Goal: Task Accomplishment & Management: Use online tool/utility

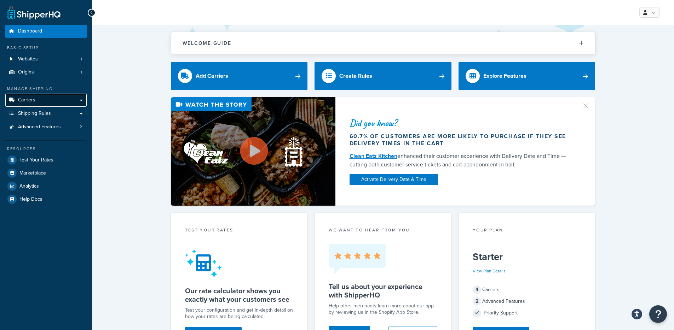
click at [45, 99] on link "Carriers" at bounding box center [45, 100] width 81 height 13
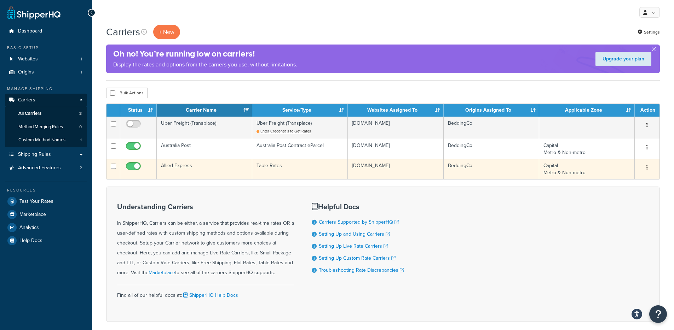
click at [287, 169] on td "Table Rates" at bounding box center [299, 169] width 95 height 20
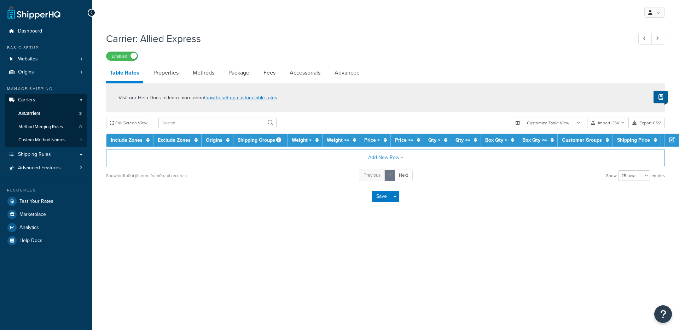
select select "25"
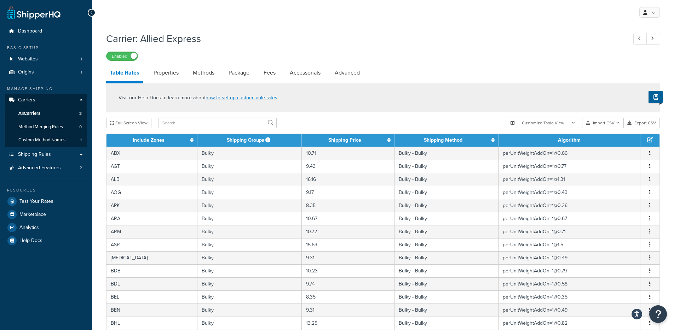
scroll to position [243, 0]
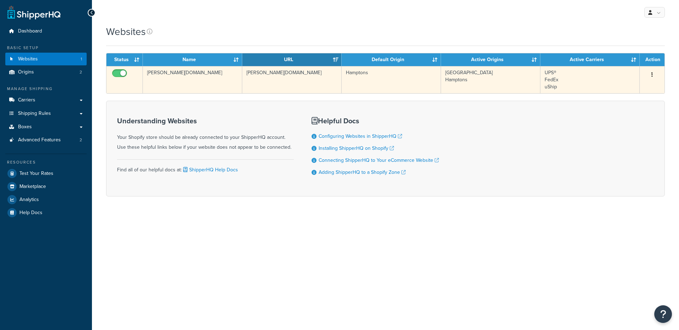
click at [190, 80] on td "[PERSON_NAME][DOMAIN_NAME]" at bounding box center [192, 79] width 99 height 27
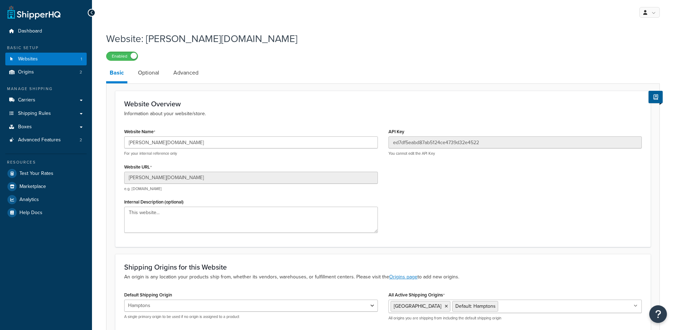
select select "115286"
click at [175, 145] on input "collette-consignment.myshopify.com" at bounding box center [251, 143] width 254 height 12
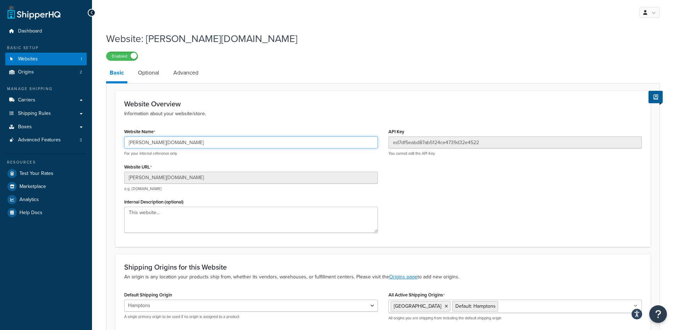
click at [175, 145] on input "collette-consignment.myshopify.com" at bounding box center [251, 143] width 254 height 12
click at [159, 142] on input "collette-consignment.myshopify.com" at bounding box center [251, 143] width 254 height 12
click at [159, 143] on input "collette-consignment.myshopify.com" at bounding box center [251, 143] width 254 height 12
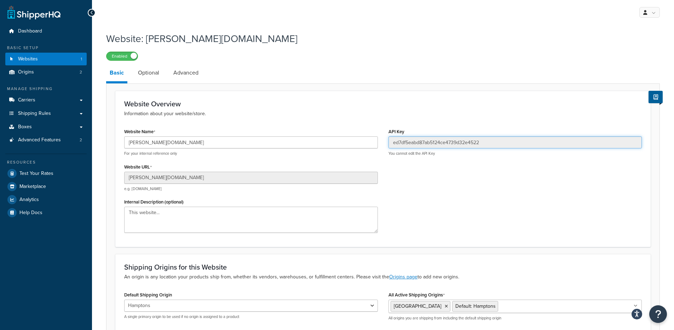
click at [435, 139] on input "ed7df5eabd87ab5124ce4739d32e4522" at bounding box center [515, 143] width 254 height 12
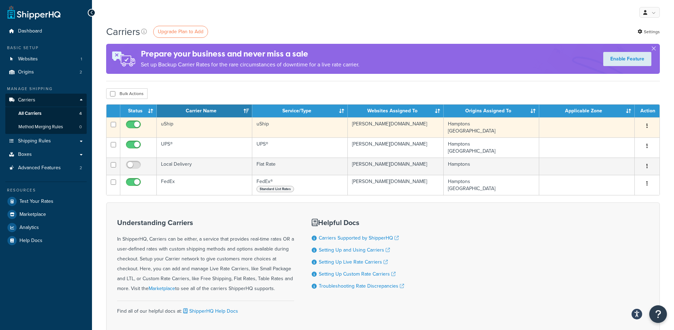
click at [215, 135] on td "uShip" at bounding box center [204, 127] width 95 height 20
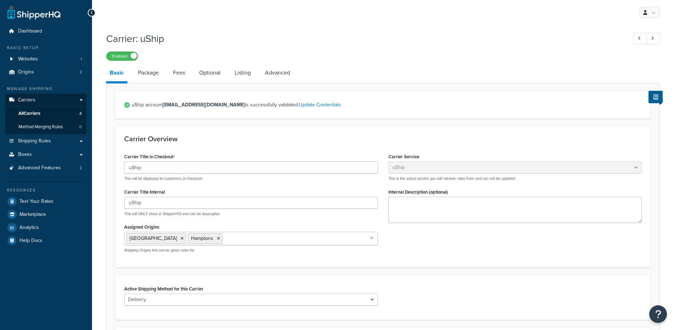
select select "uShip"
click at [207, 74] on link "Optional" at bounding box center [210, 72] width 28 height 17
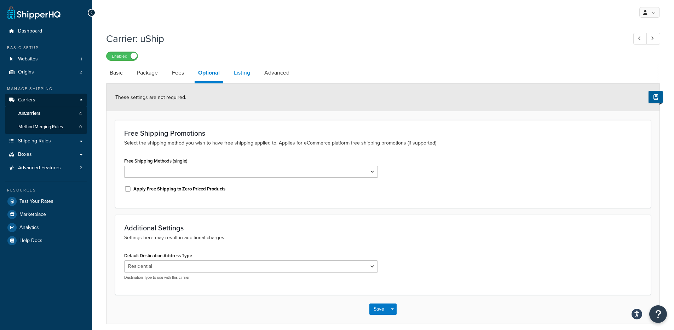
click at [244, 74] on link "Listing" at bounding box center [241, 72] width 23 height 17
select select "AUTO"
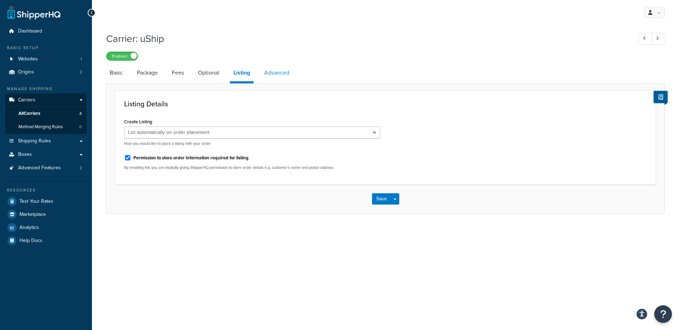
click at [276, 75] on link "Advanced" at bounding box center [277, 72] width 32 height 17
select select "false"
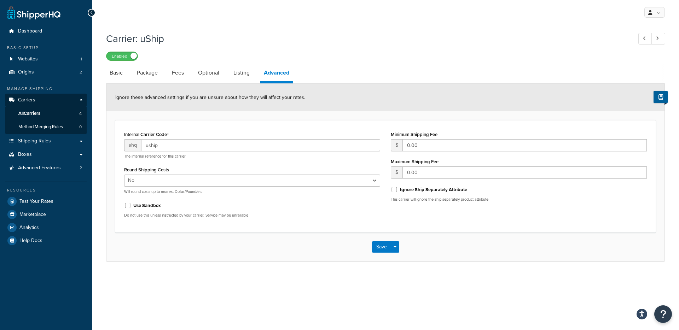
click at [230, 78] on li "Optional" at bounding box center [212, 72] width 35 height 17
click at [236, 77] on link "Listing" at bounding box center [241, 72] width 23 height 17
select select "AUTO"
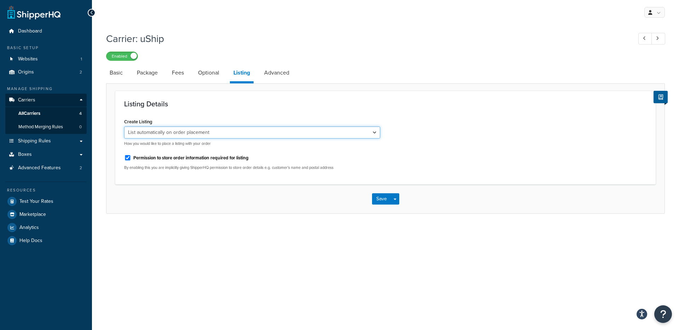
click at [240, 132] on select "Take no action List automatically on order placement" at bounding box center [252, 133] width 256 height 12
click at [213, 77] on link "Optional" at bounding box center [209, 72] width 28 height 17
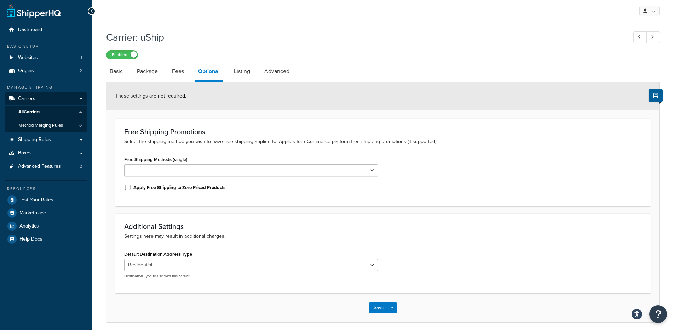
scroll to position [3, 0]
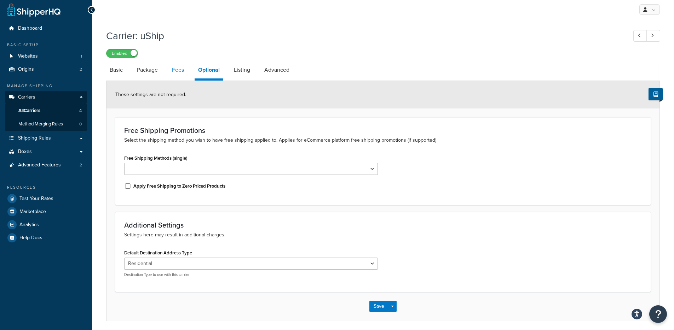
click at [185, 71] on link "Fees" at bounding box center [177, 70] width 19 height 17
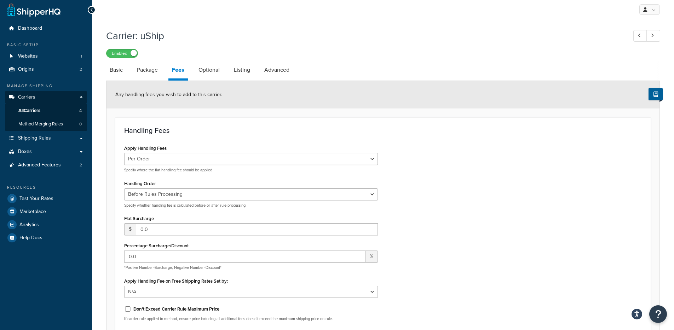
scroll to position [7, 0]
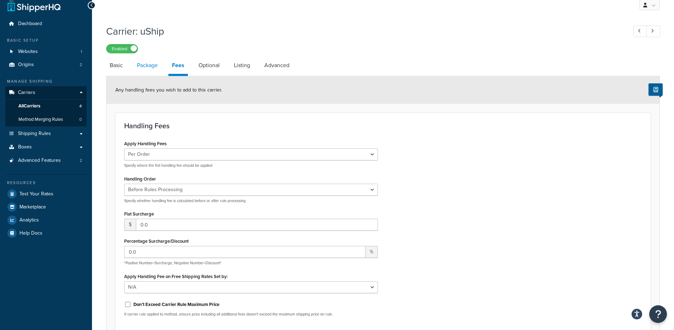
click at [141, 64] on link "Package" at bounding box center [147, 65] width 28 height 17
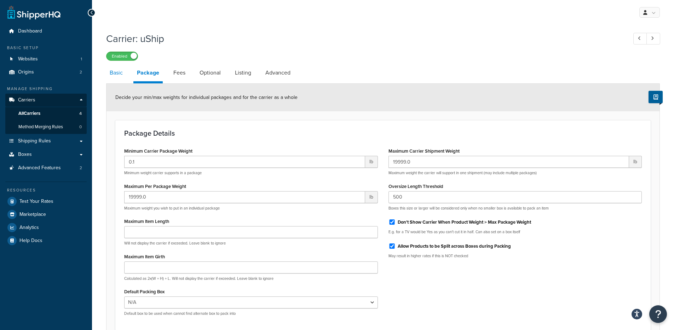
click at [113, 71] on link "Basic" at bounding box center [116, 72] width 20 height 17
select select "uShip"
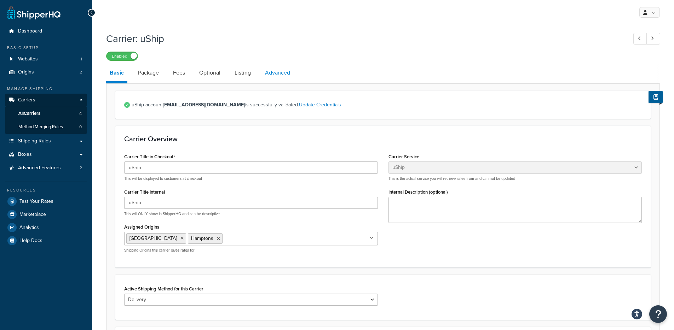
click at [284, 77] on link "Advanced" at bounding box center [277, 72] width 32 height 17
select select "false"
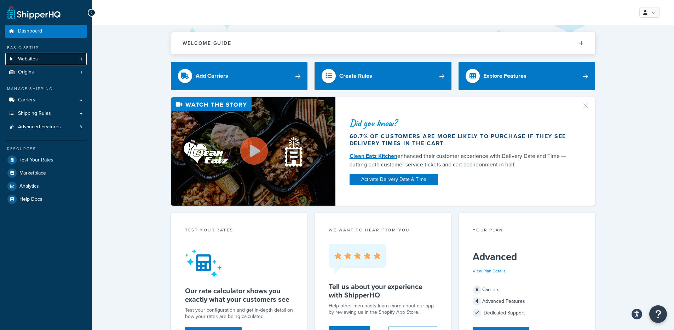
click at [59, 55] on link "Websites 1" at bounding box center [45, 59] width 81 height 13
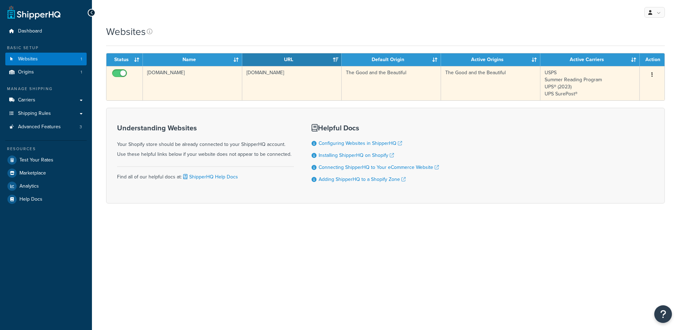
click at [230, 83] on td "[DOMAIN_NAME]" at bounding box center [192, 83] width 99 height 34
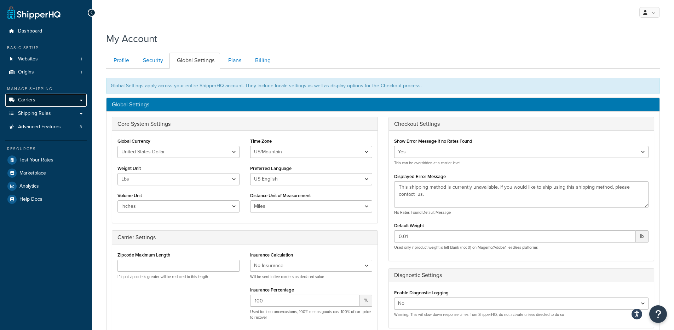
click at [54, 98] on link "Carriers" at bounding box center [45, 100] width 81 height 13
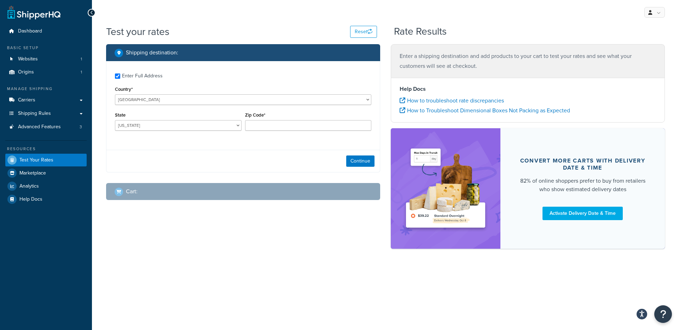
checkbox input "true"
type input "84414"
select select "UT"
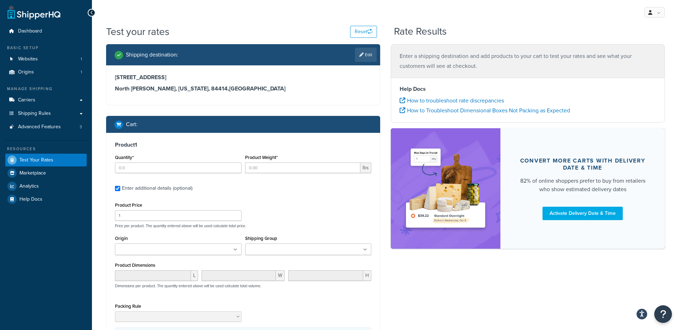
type input "1"
type input "0.4366"
type input "12.99"
type input "1"
type input "0.4366"
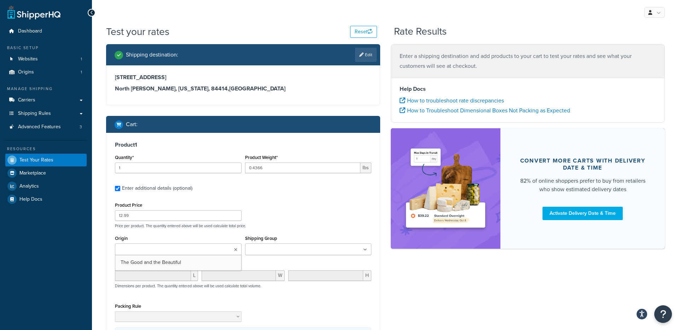
type input "9.99"
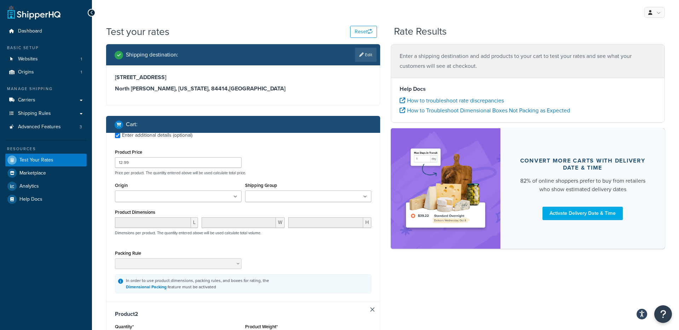
type input "1"
type input "1.0627"
type input "14.99"
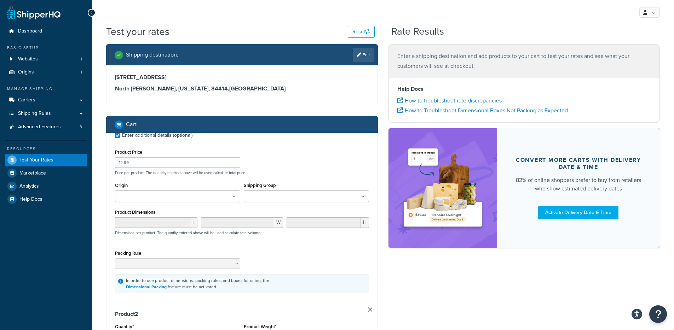
scroll to position [44, 0]
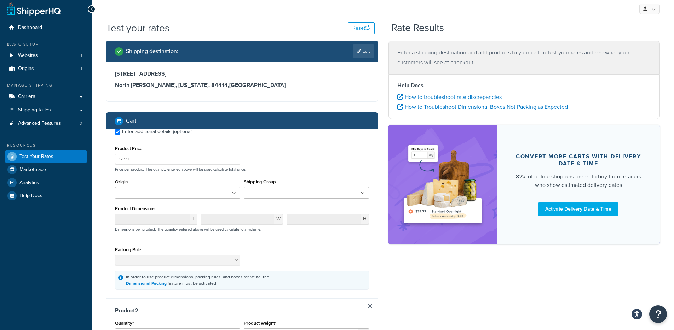
type input "1"
type input "0.8753"
type input "14.99"
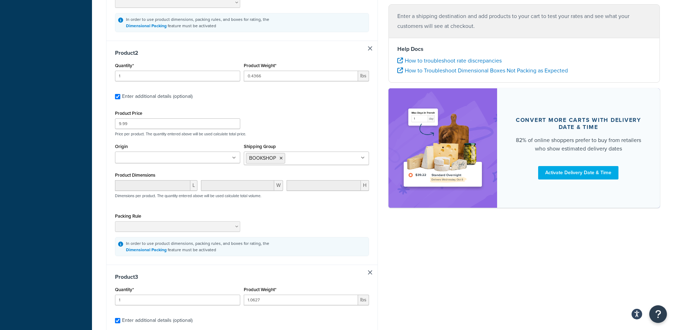
scroll to position [43, 0]
type input "1"
type input "2.0636"
type input "29.99"
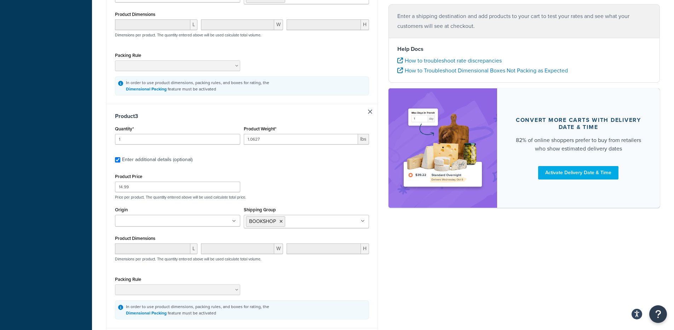
type input "1"
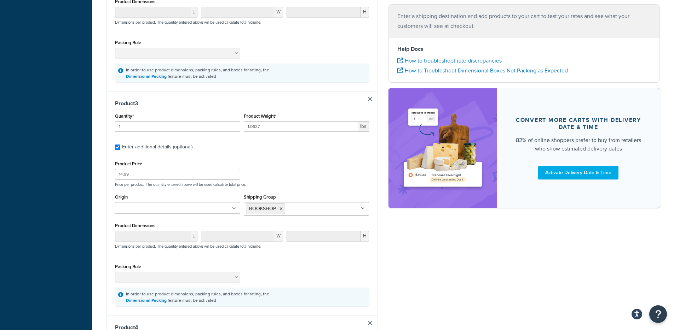
type input "0.8753"
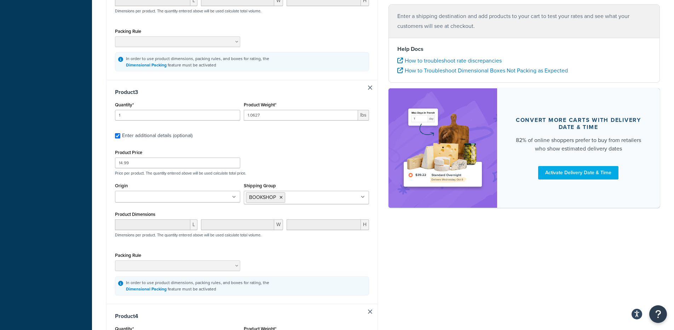
type input "19.99"
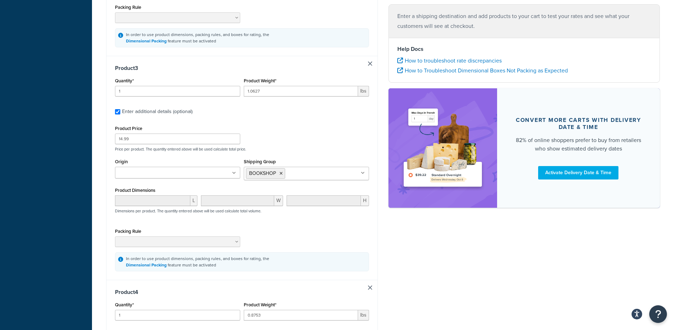
scroll to position [0, 0]
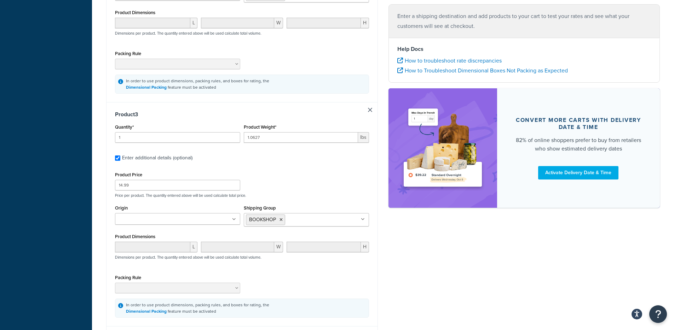
type input "1"
type input "0.3748"
type input "6.99"
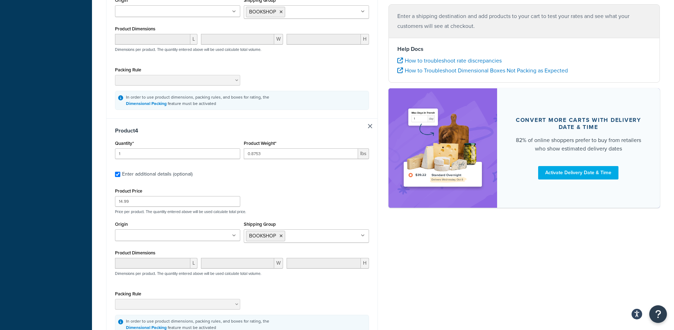
type input "1"
type input "0.4366"
type input "7.49"
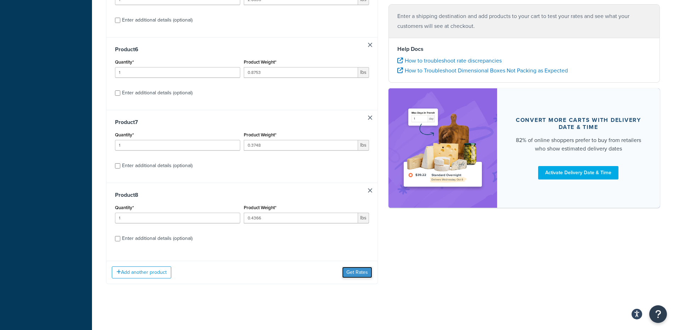
click at [361, 274] on button "Get Rates" at bounding box center [357, 272] width 30 height 11
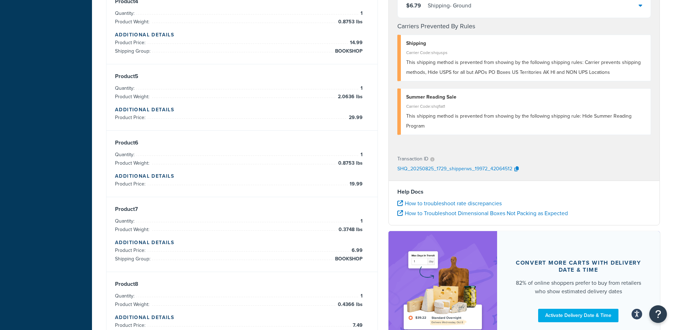
scroll to position [286, 0]
